Goal: Navigation & Orientation: Go to known website

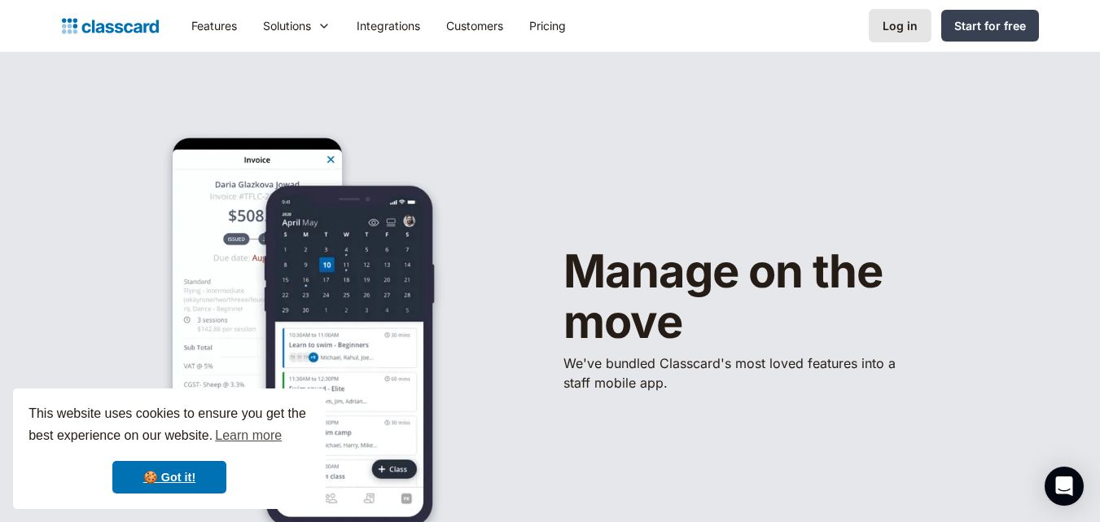
click at [900, 25] on div "Log in" at bounding box center [899, 25] width 35 height 17
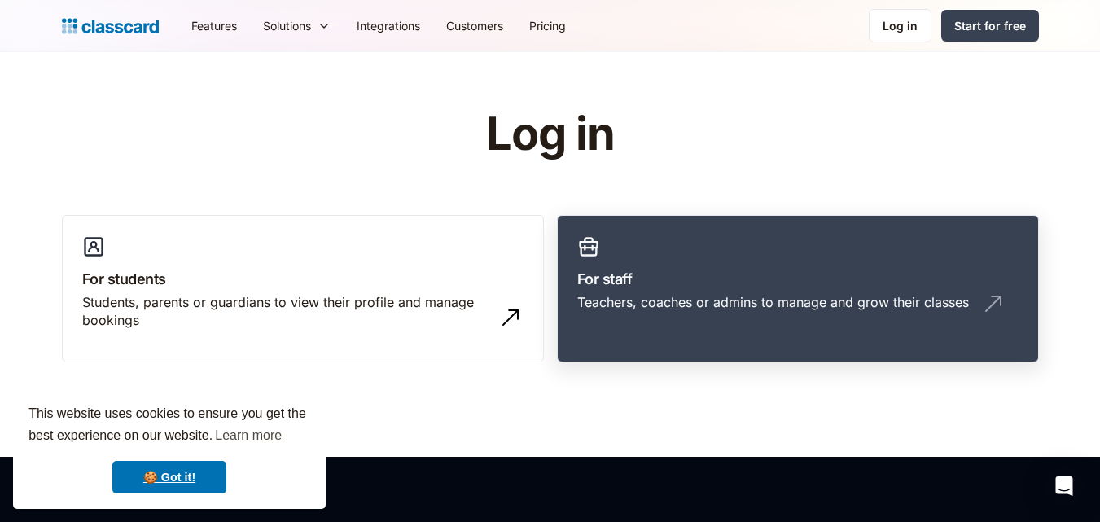
click at [719, 249] on link "For staff Teachers, coaches or admins to manage and grow their classes" at bounding box center [798, 289] width 482 height 148
